Goal: Task Accomplishment & Management: Use online tool/utility

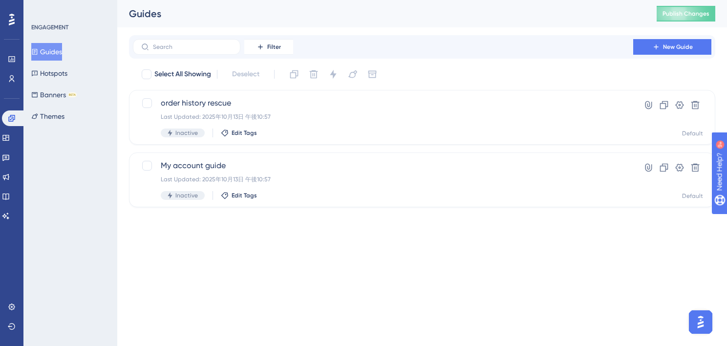
click at [265, 238] on html "Performance Users Engagement Widgets Feedback Product Updates Knowledge Base AI…" at bounding box center [363, 119] width 727 height 238
click at [47, 73] on button "Hotspots" at bounding box center [49, 73] width 36 height 18
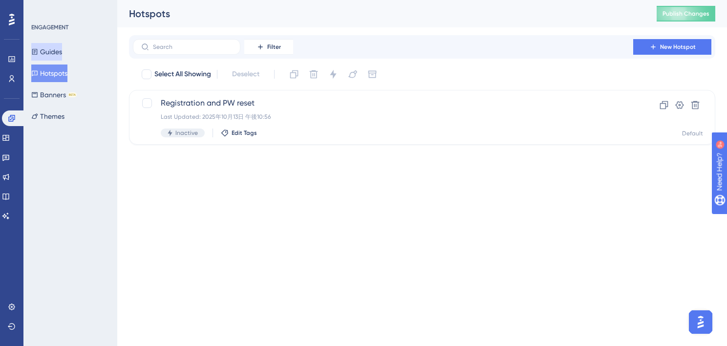
click at [49, 53] on button "Guides" at bounding box center [46, 52] width 31 height 18
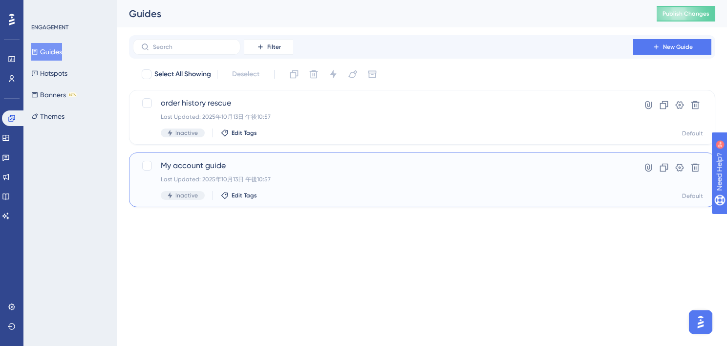
click at [201, 166] on span "My account guide" at bounding box center [383, 166] width 444 height 12
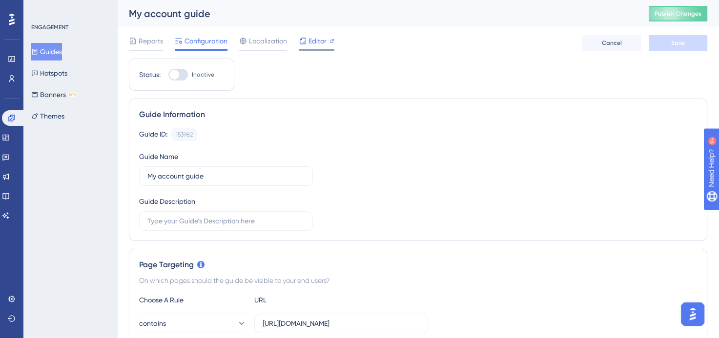
click at [301, 40] on icon at bounding box center [303, 41] width 8 height 8
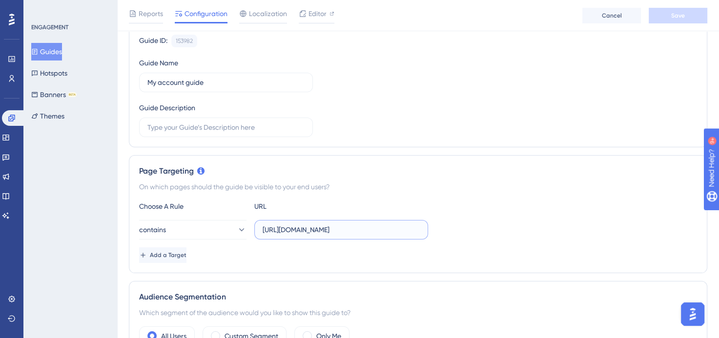
click at [338, 233] on input "https://staging.edanz.com/customer" at bounding box center [341, 230] width 157 height 11
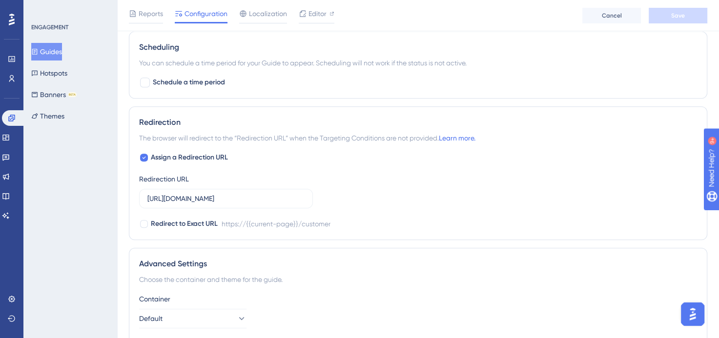
scroll to position [635, 0]
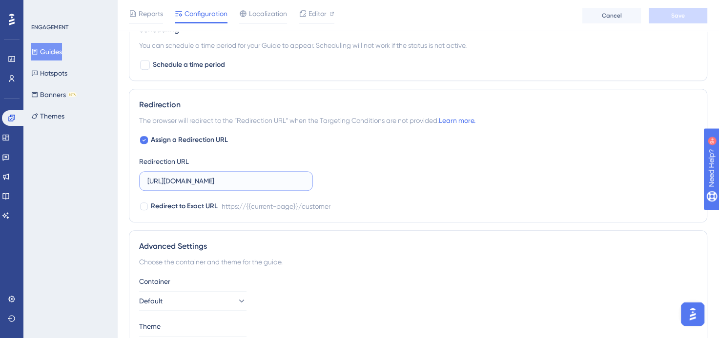
click at [275, 178] on input "https://staging.edanz.com/customer" at bounding box center [225, 181] width 157 height 11
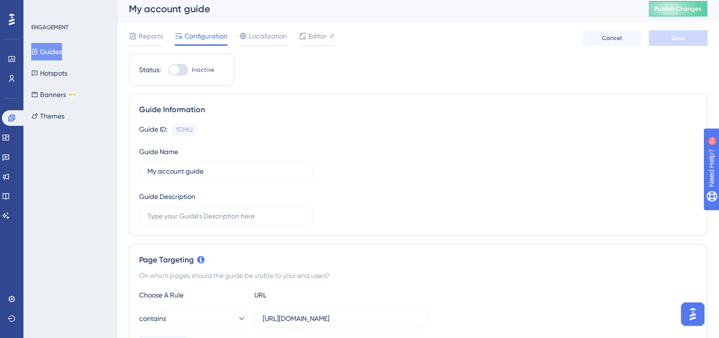
scroll to position [0, 0]
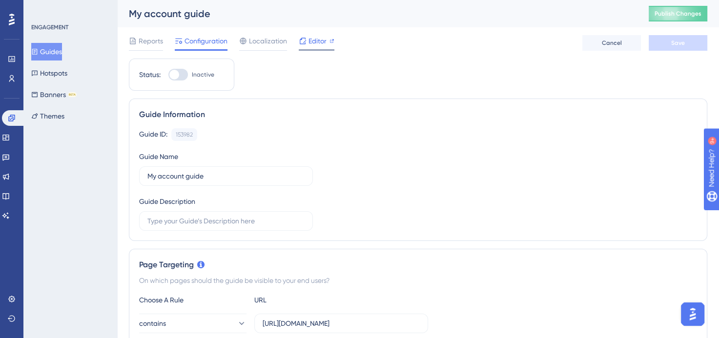
click at [305, 46] on div at bounding box center [303, 41] width 8 height 12
